Goal: Transaction & Acquisition: Purchase product/service

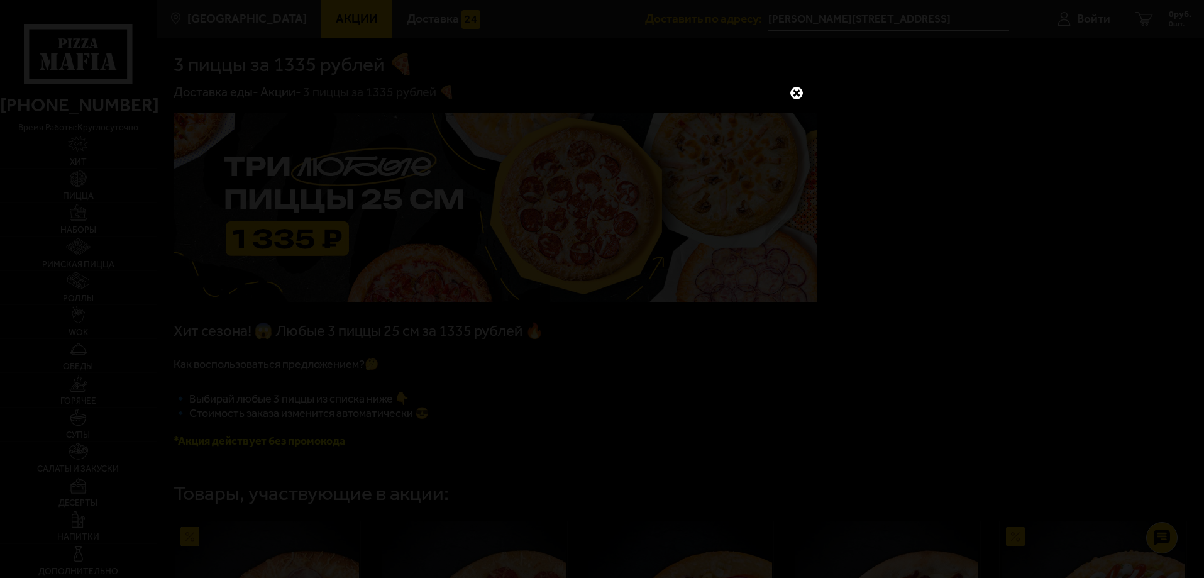
scroll to position [2451, 0]
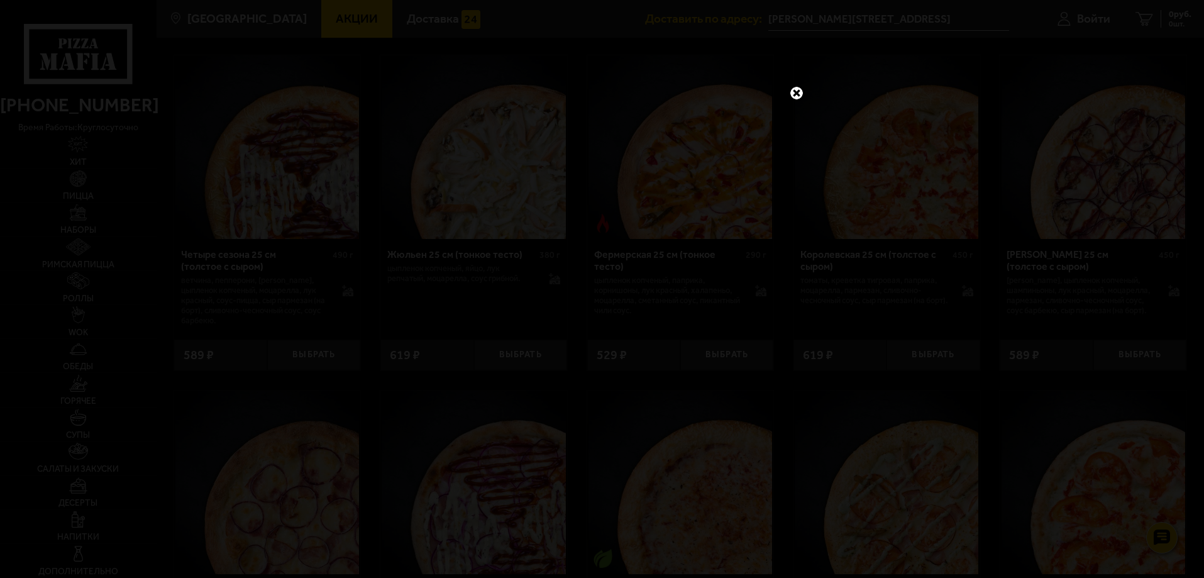
click at [803, 85] on link at bounding box center [796, 93] width 16 height 16
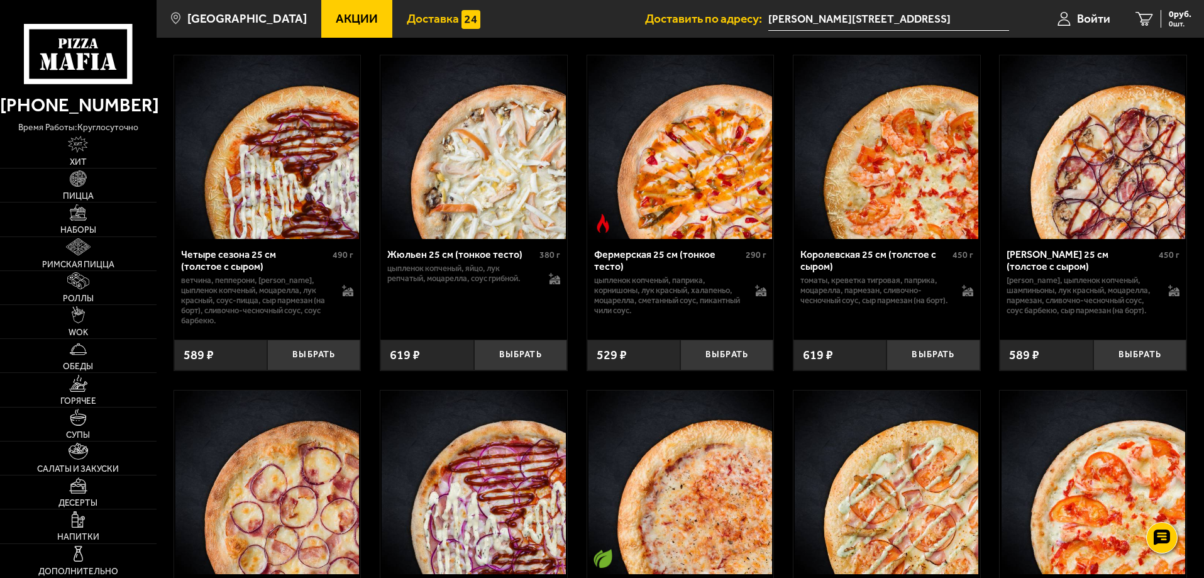
click at [417, 25] on span "Доставка" at bounding box center [433, 19] width 52 height 12
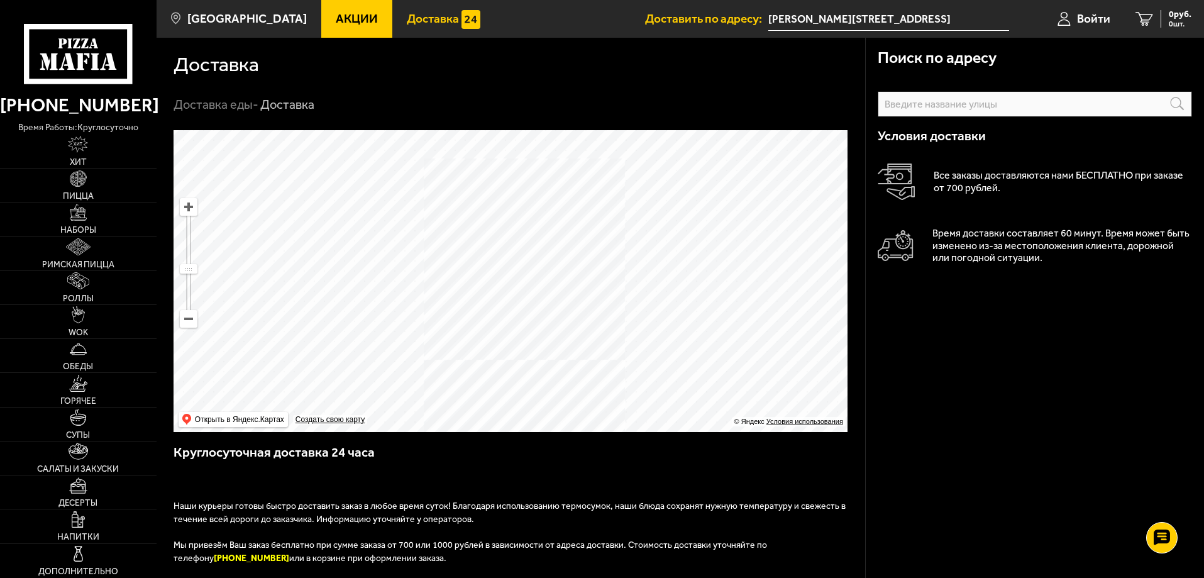
click at [0, 0] on input "text" at bounding box center [0, 0] width 0 height 0
paste input "[DEMOGRAPHIC_DATA]"
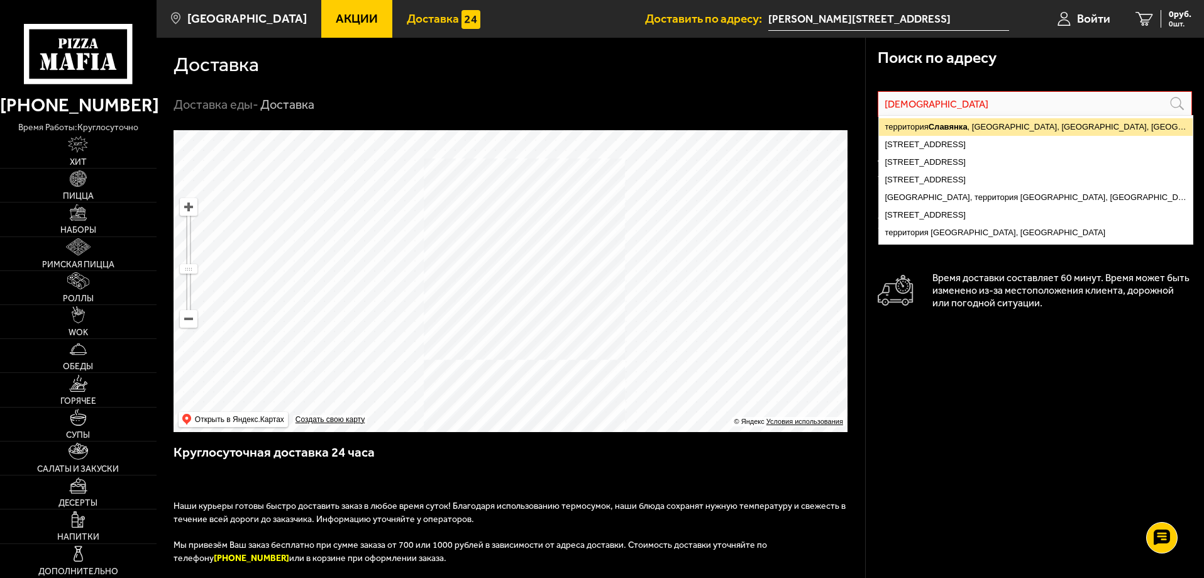
click at [1018, 123] on ymaps "территория [GEOGRAPHIC_DATA] , [GEOGRAPHIC_DATA], [GEOGRAPHIC_DATA], [GEOGRAPHI…" at bounding box center [1036, 127] width 314 height 18
type input "[GEOGRAPHIC_DATA], [GEOGRAPHIC_DATA], территория [GEOGRAPHIC_DATA]"
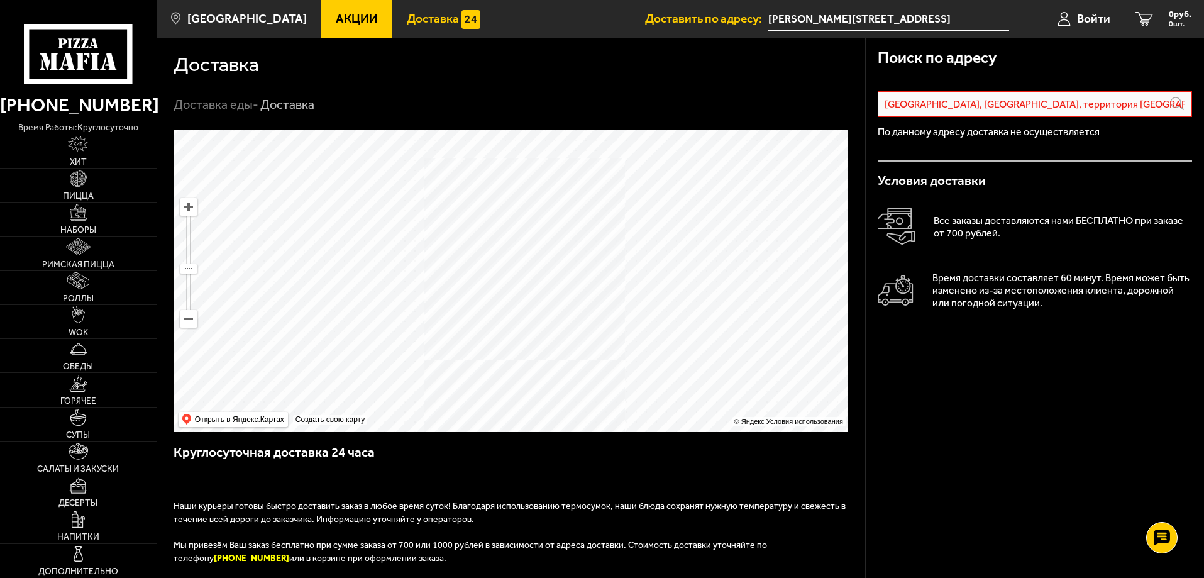
click at [991, 317] on div "Условия доставки Все заказы доставляются нами БЕСПЛАТНО при заказе от 700 рубле…" at bounding box center [1034, 255] width 314 height 186
click at [952, 405] on div "Поиск по адресу [GEOGRAPHIC_DATA], [GEOGRAPHIC_DATA], территория Славянка Инфор…" at bounding box center [1034, 494] width 339 height 913
drag, startPoint x: 715, startPoint y: 303, endPoint x: 640, endPoint y: 305, distance: 74.8
click at [640, 305] on ymaps at bounding box center [510, 281] width 674 height 302
click at [1002, 110] on input "[GEOGRAPHIC_DATA], [GEOGRAPHIC_DATA], территория [GEOGRAPHIC_DATA]" at bounding box center [1034, 104] width 314 height 26
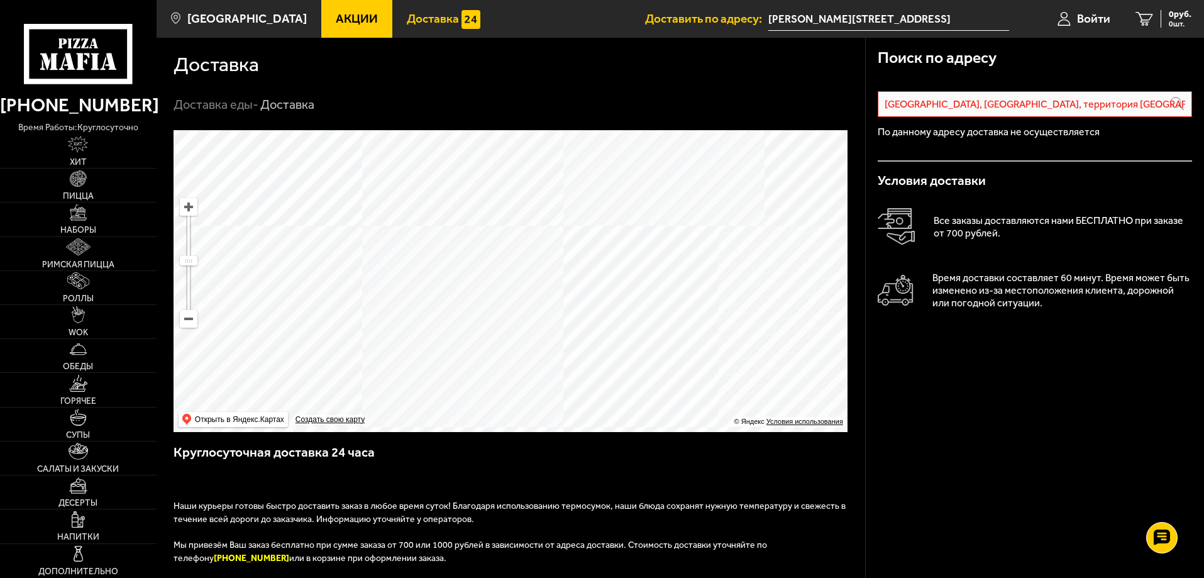
click at [999, 131] on p "По данному адресу доставка не осуществляется" at bounding box center [1034, 132] width 314 height 10
drag, startPoint x: 1066, startPoint y: 108, endPoint x: 1157, endPoint y: 106, distance: 91.2
click at [1157, 106] on input "[GEOGRAPHIC_DATA], [GEOGRAPHIC_DATA], территория [GEOGRAPHIC_DATA]" at bounding box center [1034, 104] width 314 height 26
click at [1037, 328] on div "Условия доставки Все заказы доставляются нами БЕСПЛАТНО при заказе от 700 рубле…" at bounding box center [1034, 255] width 314 height 186
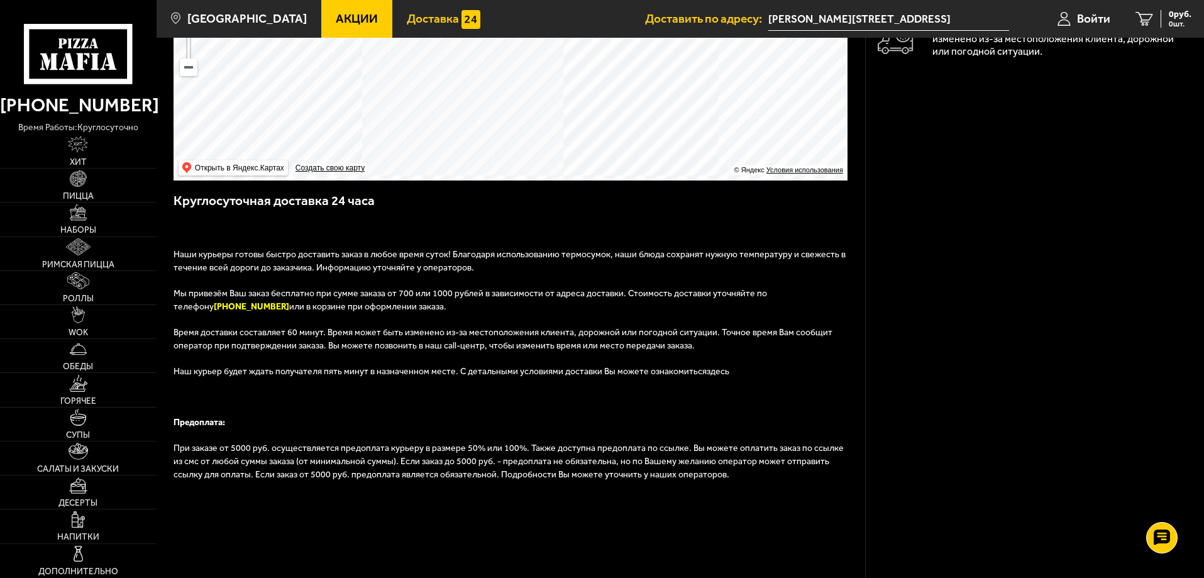
click at [706, 370] on link "здесь" at bounding box center [717, 371] width 23 height 11
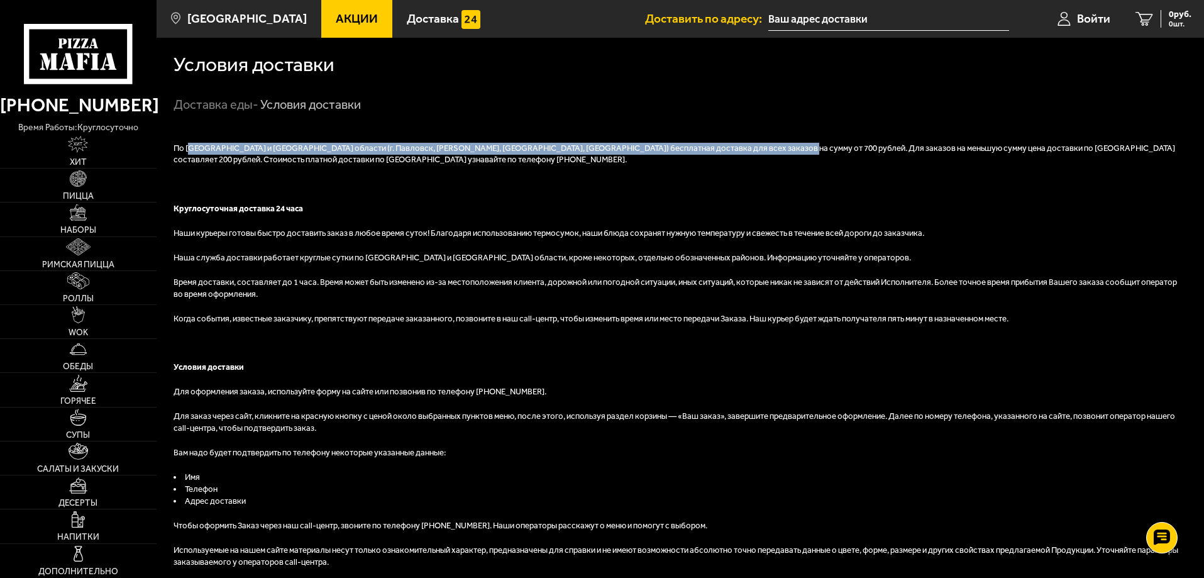
drag, startPoint x: 204, startPoint y: 146, endPoint x: 784, endPoint y: 149, distance: 580.8
click at [784, 149] on p "По Санкт-Петербургу и Лен. области (г. Павловск, Пушкин, Колпино, Колтуши) бесп…" at bounding box center [679, 155] width 1013 height 24
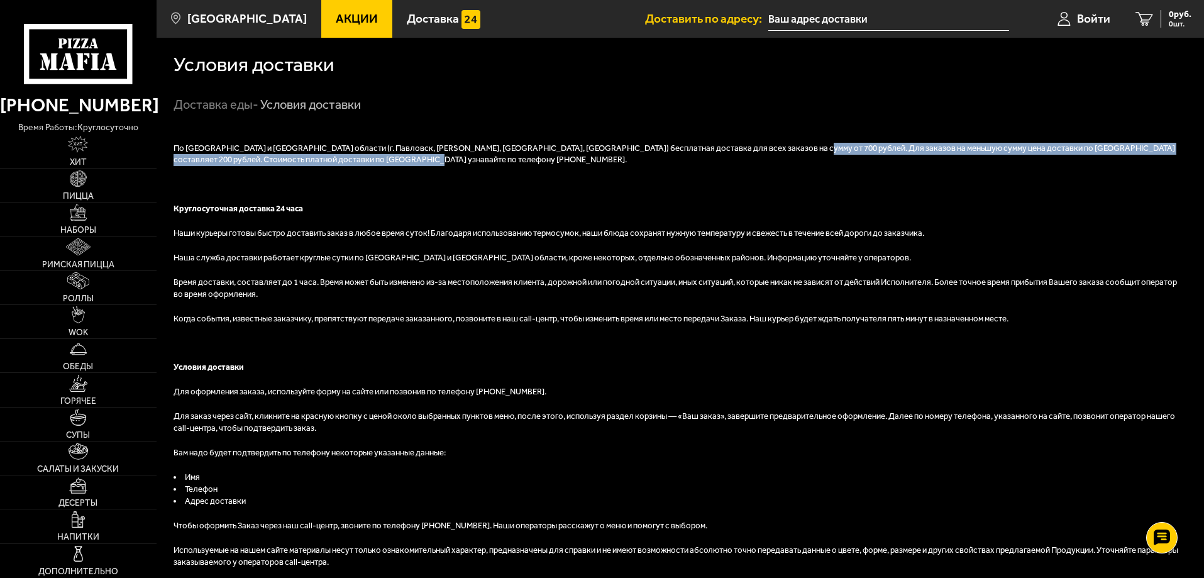
drag, startPoint x: 804, startPoint y: 146, endPoint x: 1169, endPoint y: 158, distance: 365.4
click at [1169, 158] on p "По Санкт-Петербургу и Лен. области (г. Павловск, Пушкин, Колпино, Колтуши) бесп…" at bounding box center [679, 155] width 1013 height 24
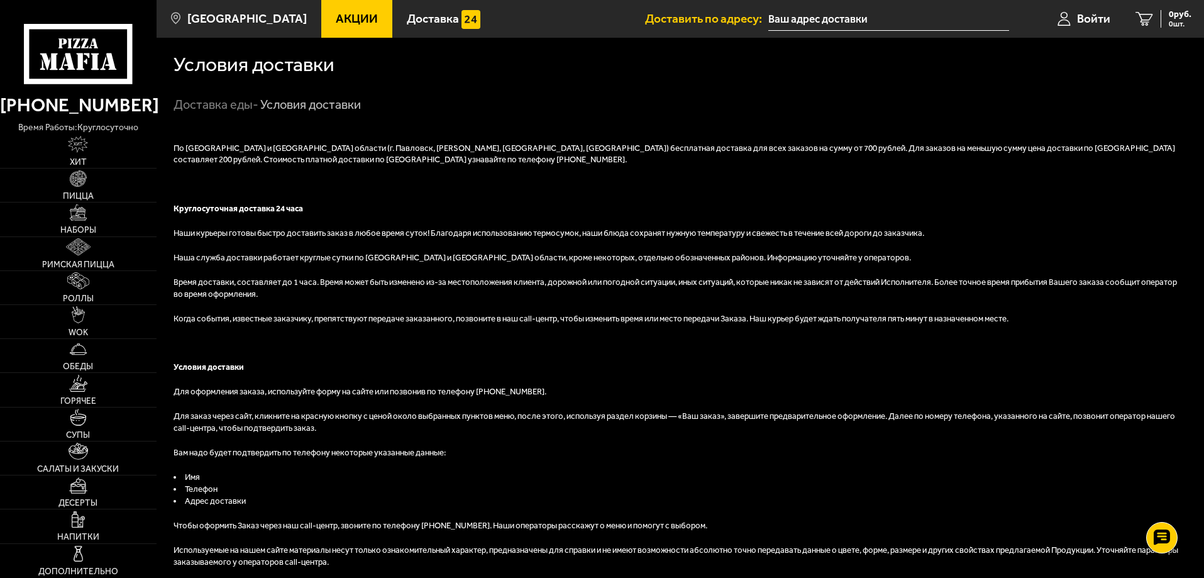
click at [1118, 180] on p at bounding box center [679, 184] width 1013 height 12
drag, startPoint x: 414, startPoint y: 144, endPoint x: 692, endPoint y: 152, distance: 278.6
click at [692, 152] on p "По Санкт-Петербургу и Лен. области (г. Павловск, Пушкин, Колпино, Колтуши) бесп…" at bounding box center [679, 155] width 1013 height 24
click at [784, 148] on p "По Санкт-Петербургу и Лен. области (г. Павловск, Пушкин, Колпино, Колтуши) бесп…" at bounding box center [679, 155] width 1013 height 24
drag, startPoint x: 906, startPoint y: 149, endPoint x: 1053, endPoint y: 150, distance: 147.7
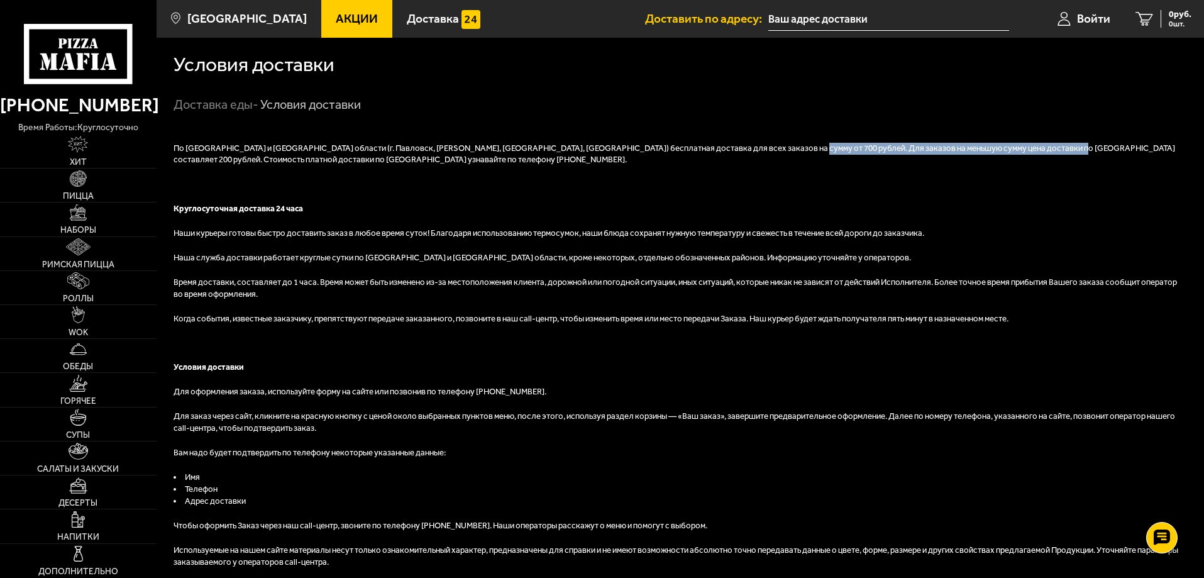
click at [1053, 150] on p "По Санкт-Петербургу и Лен. области (г. Павловск, Пушкин, Колпино, Колтуши) бесп…" at bounding box center [679, 155] width 1013 height 24
click at [727, 182] on p at bounding box center [679, 184] width 1013 height 12
click at [414, 17] on span "Доставка" at bounding box center [433, 19] width 52 height 12
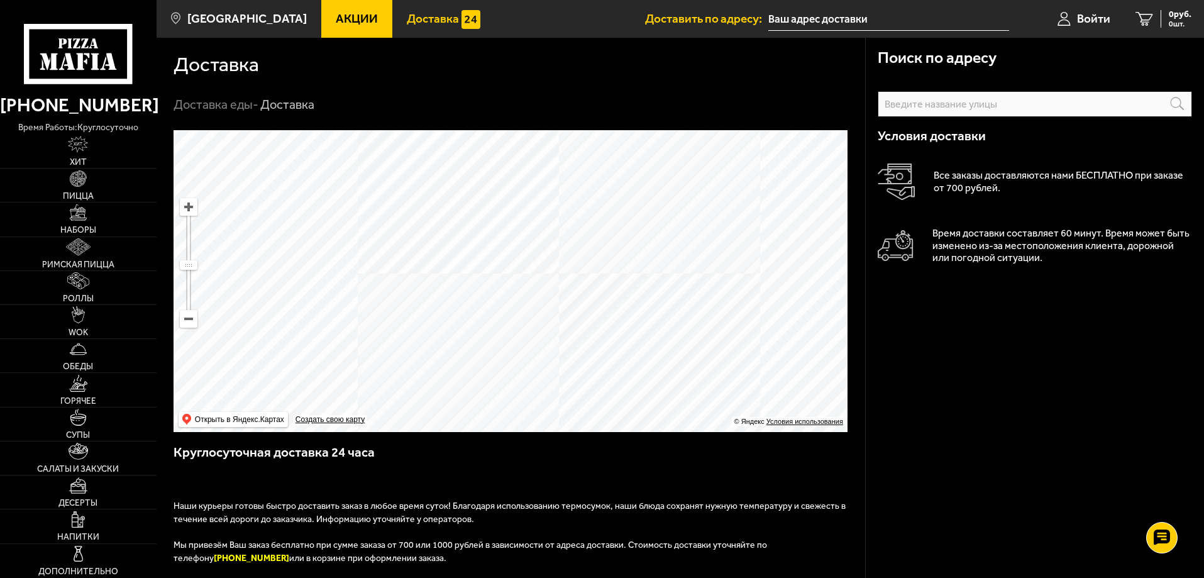
click at [676, 192] on ymaps at bounding box center [510, 281] width 674 height 302
click at [665, 203] on ymaps at bounding box center [510, 281] width 674 height 302
click at [630, 248] on ymaps at bounding box center [510, 281] width 674 height 302
click at [608, 396] on ymaps at bounding box center [510, 281] width 674 height 302
drag, startPoint x: 610, startPoint y: 400, endPoint x: 528, endPoint y: 271, distance: 152.6
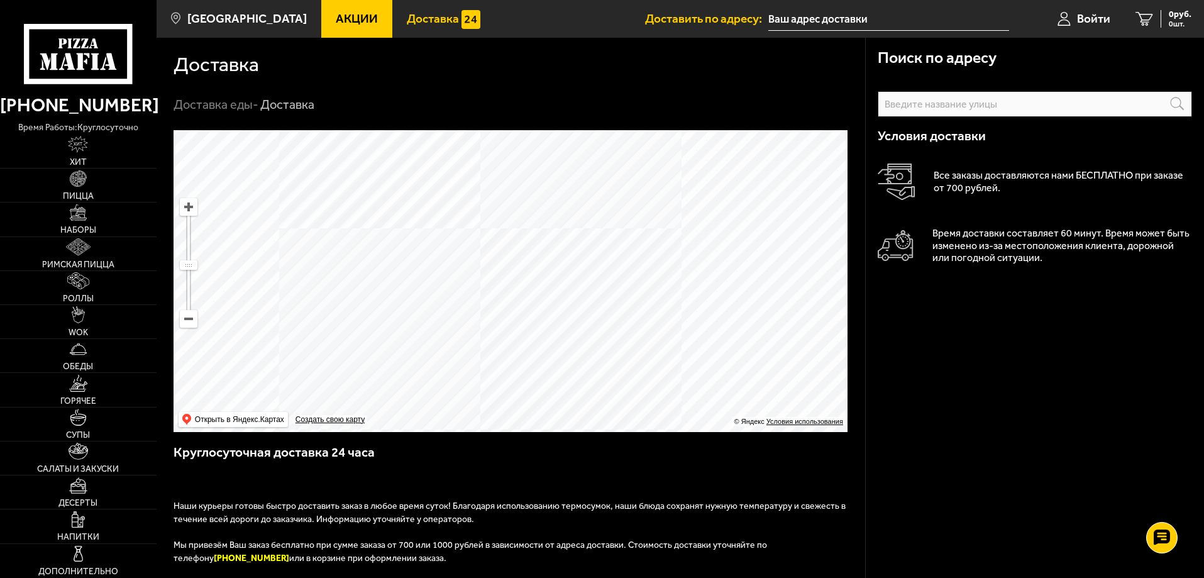
click at [530, 354] on ymaps at bounding box center [510, 281] width 674 height 302
drag, startPoint x: 547, startPoint y: 257, endPoint x: 568, endPoint y: 260, distance: 21.0
click at [568, 260] on ymaps at bounding box center [510, 281] width 674 height 302
